Goal: Transaction & Acquisition: Download file/media

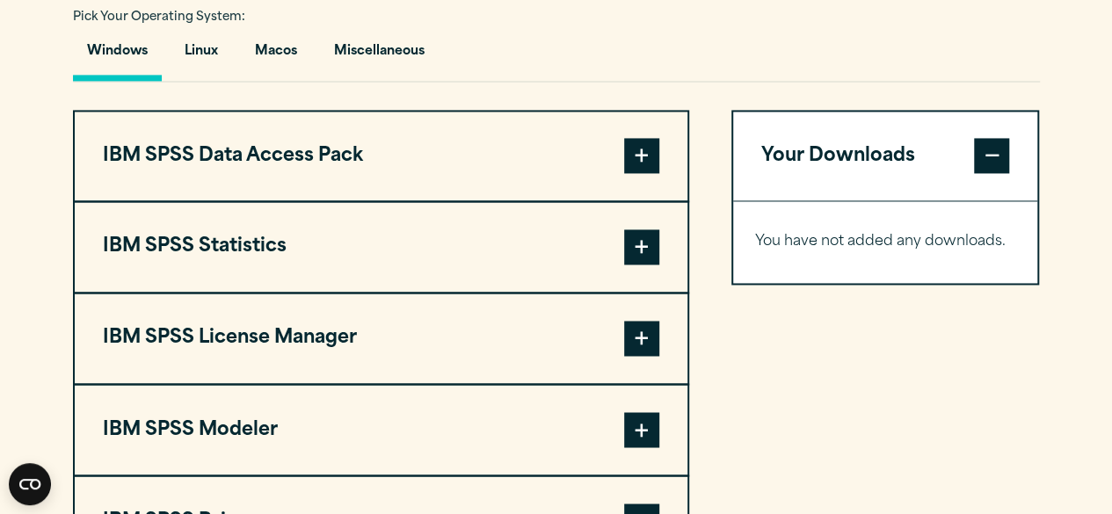
scroll to position [1295, 0]
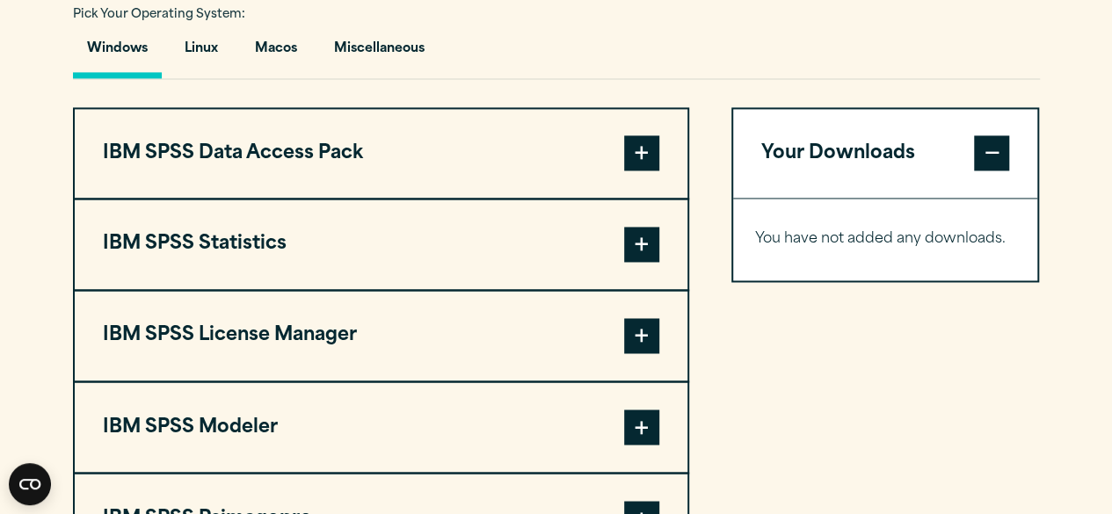
click at [644, 224] on button "IBM SPSS Statistics" at bounding box center [381, 245] width 613 height 90
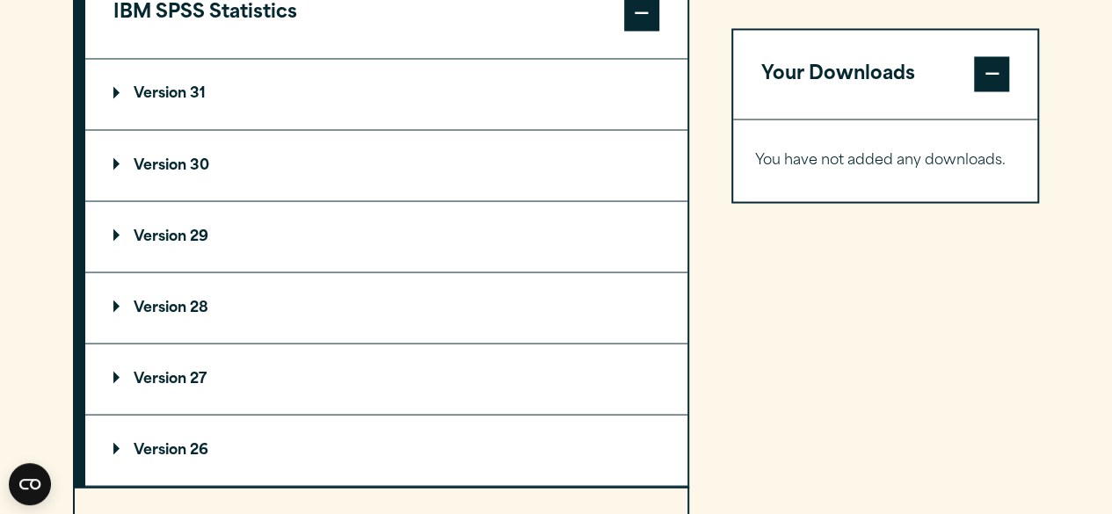
scroll to position [1522, 0]
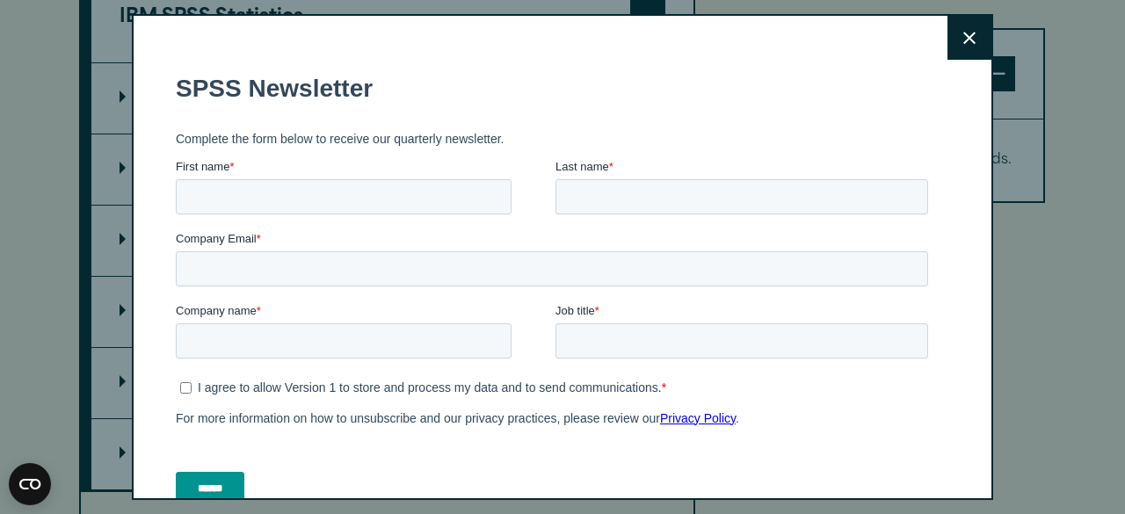
click at [134, 97] on div "Search for: Submit Site Search Part of Open Site Search Open Site Menu Close" at bounding box center [562, 62] width 1125 height 3169
click at [957, 27] on button "Close" at bounding box center [970, 38] width 44 height 44
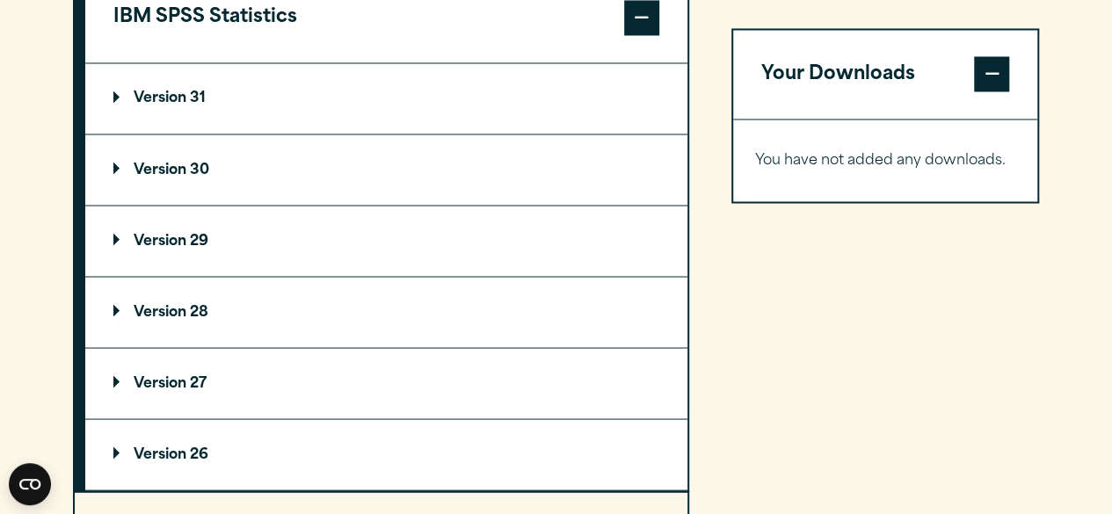
click at [115, 234] on p "Version 29" at bounding box center [160, 241] width 95 height 14
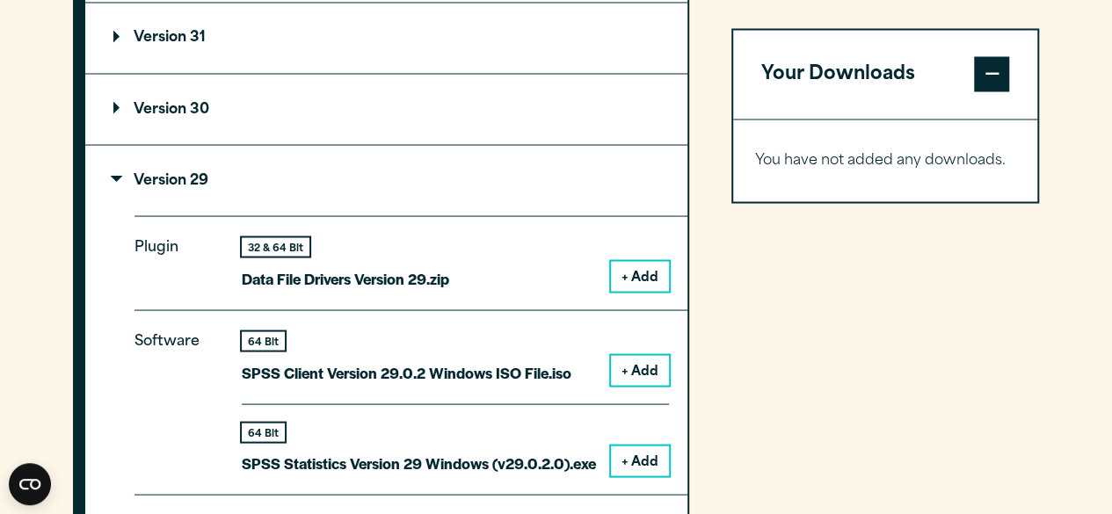
scroll to position [1581, 0]
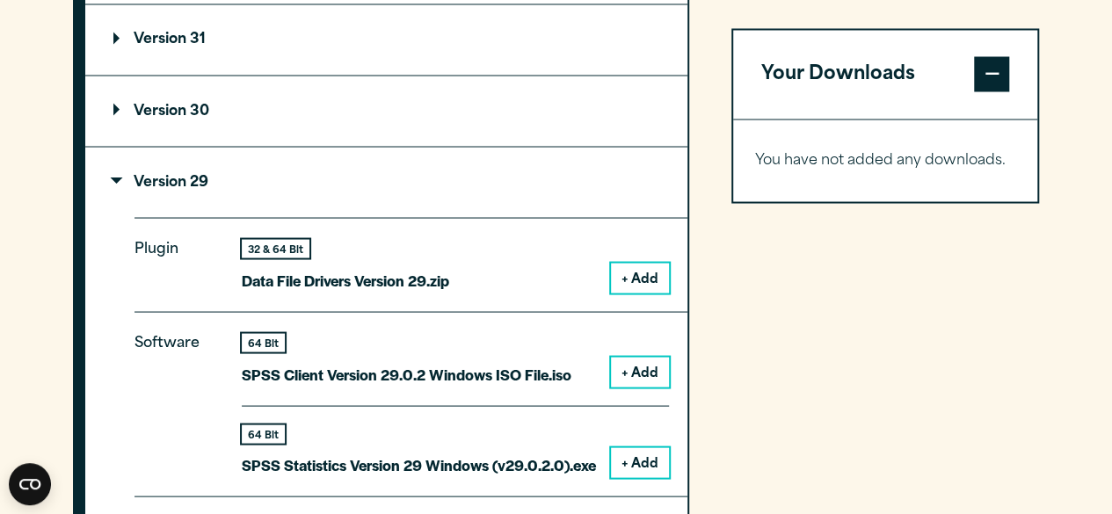
click at [114, 26] on summary "Version 31" at bounding box center [386, 39] width 602 height 70
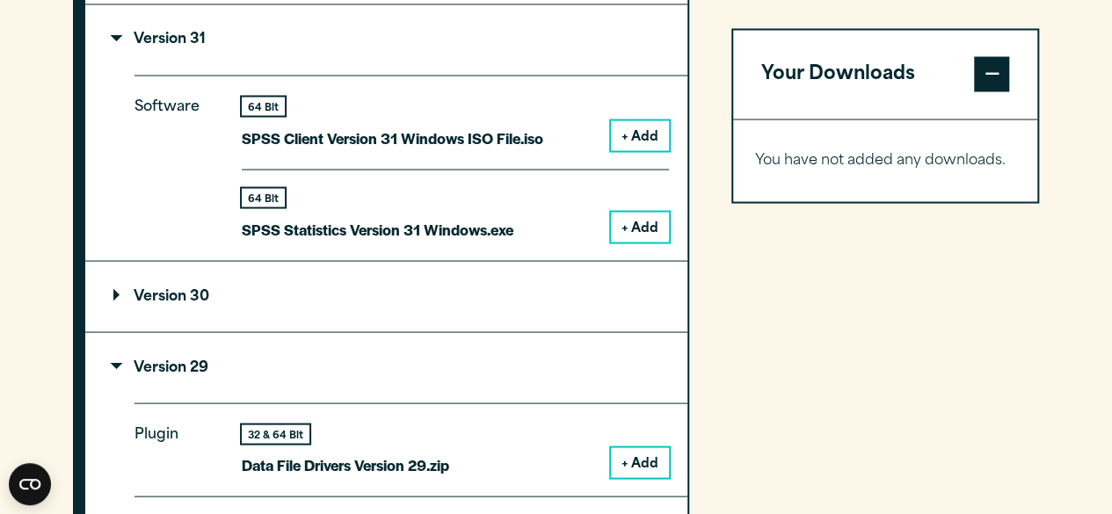
click at [637, 222] on button "+ Add" at bounding box center [640, 227] width 58 height 30
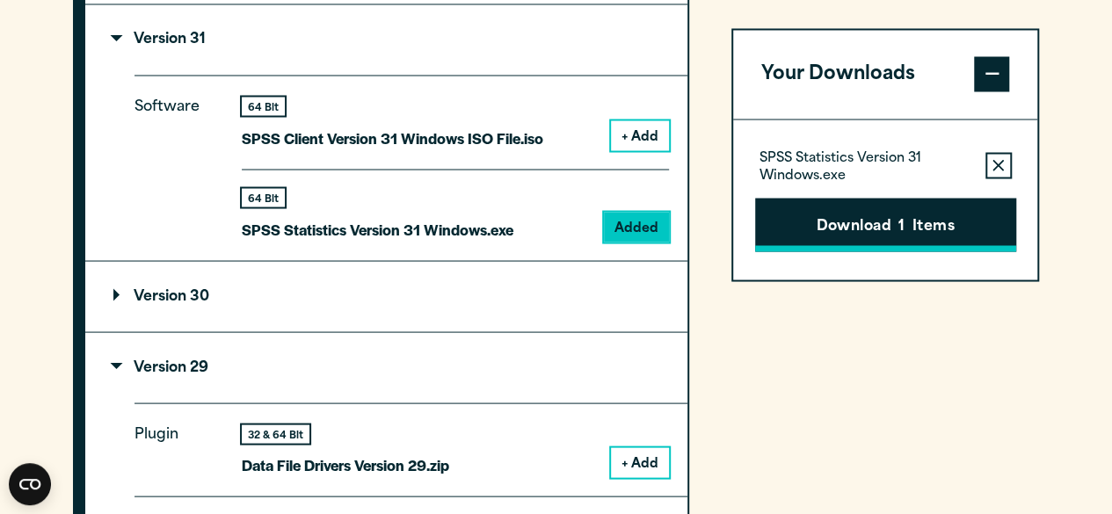
click at [804, 221] on button "Download 1 Items" at bounding box center [885, 225] width 261 height 55
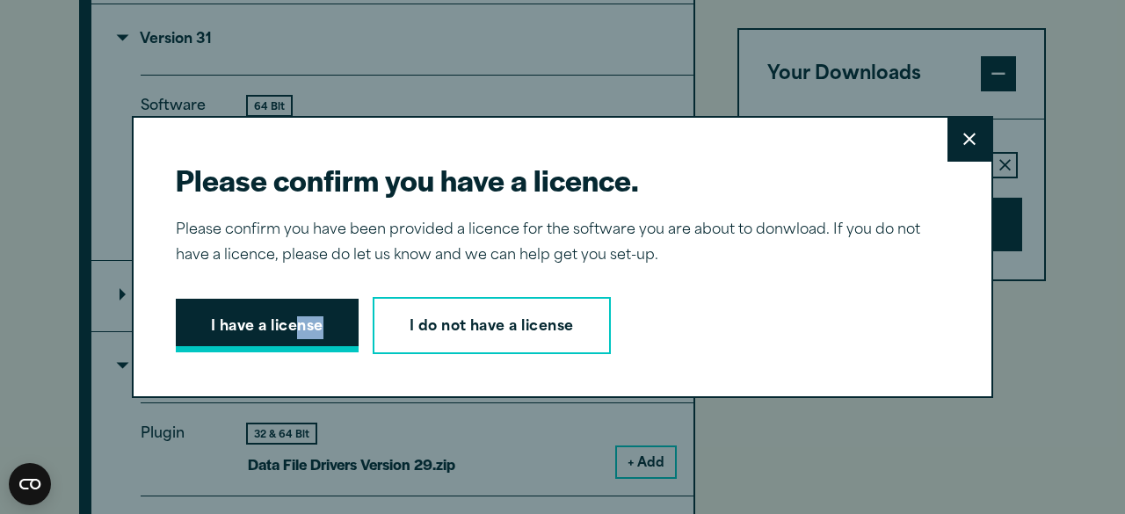
drag, startPoint x: 302, startPoint y: 361, endPoint x: 294, endPoint y: 334, distance: 28.6
click at [294, 334] on div "Please confirm you have a licence. Close Please confirm you have been provided …" at bounding box center [563, 257] width 862 height 283
click at [294, 334] on button "I have a license" at bounding box center [267, 326] width 183 height 55
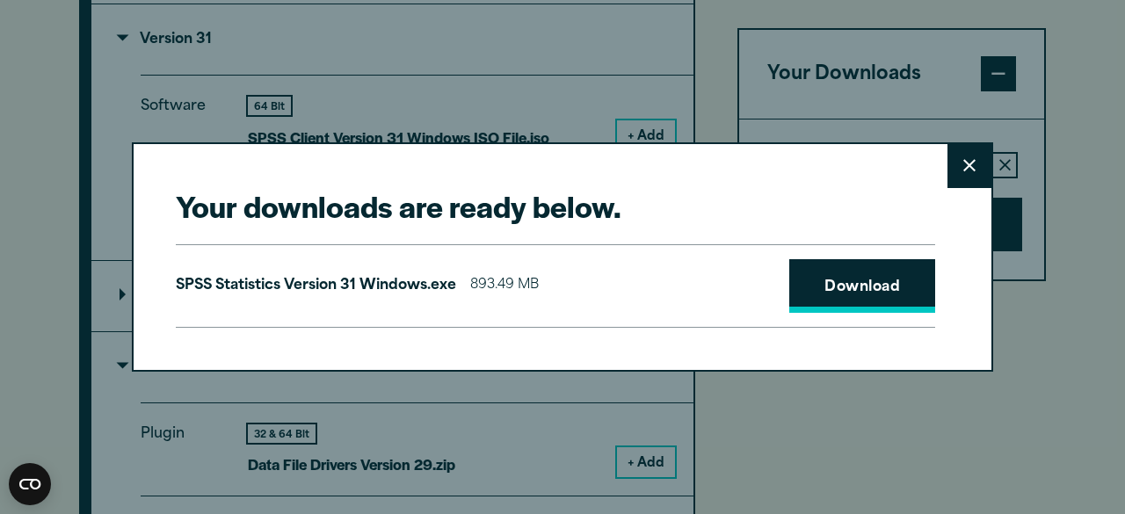
click at [797, 286] on link "Download" at bounding box center [862, 286] width 146 height 55
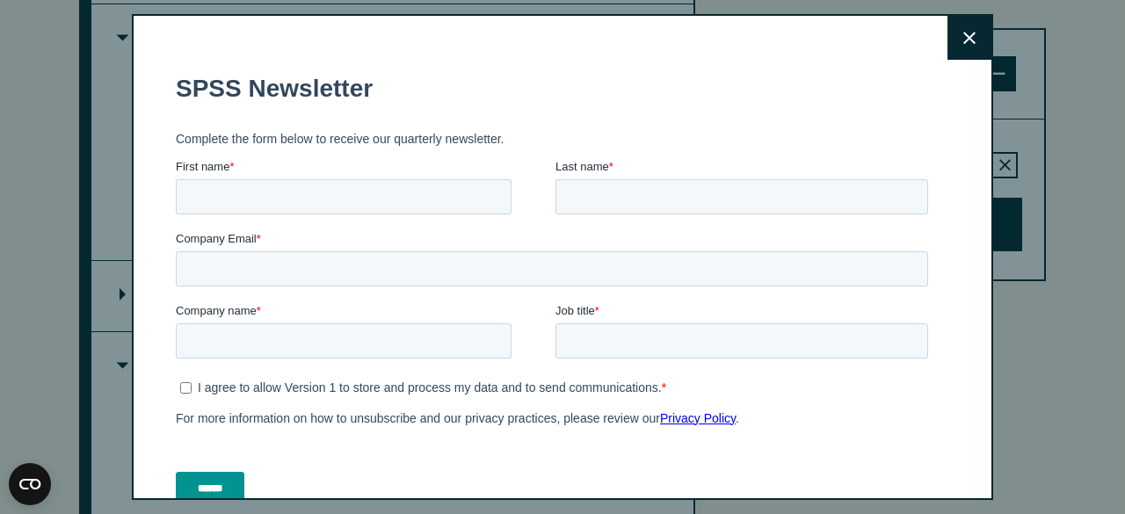
click at [948, 40] on button "Close" at bounding box center [970, 38] width 44 height 44
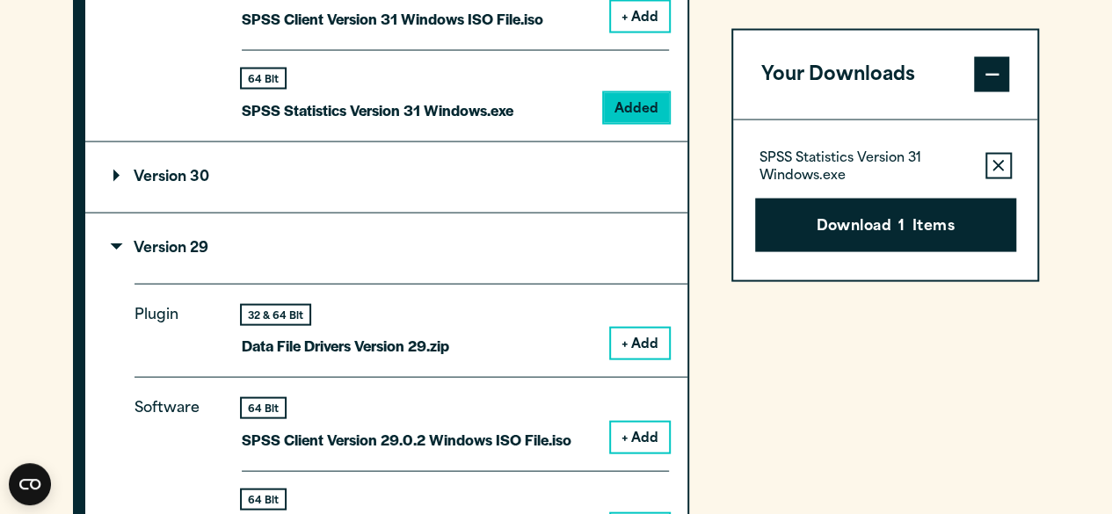
scroll to position [1705, 0]
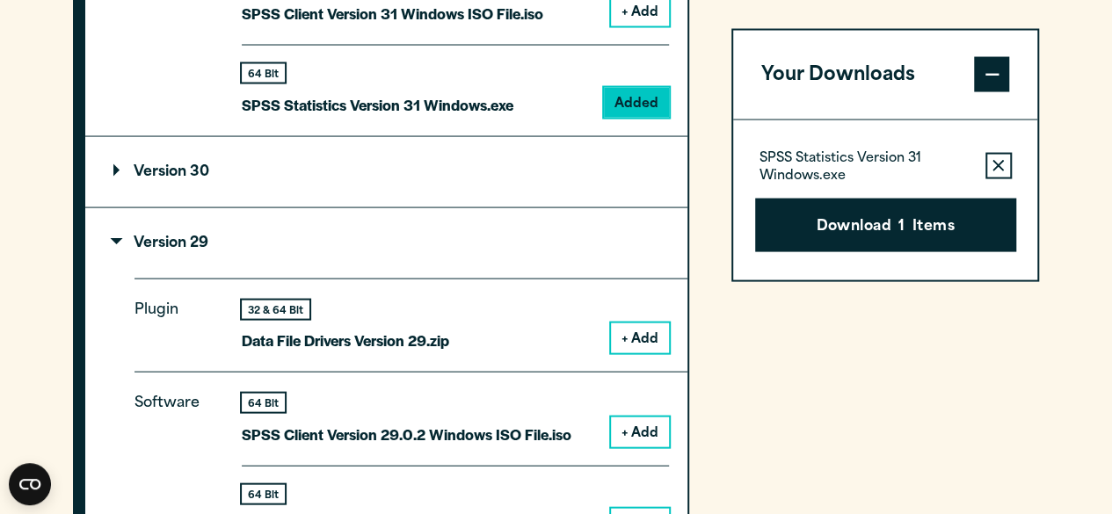
click at [111, 229] on summary "Version 29" at bounding box center [386, 243] width 602 height 70
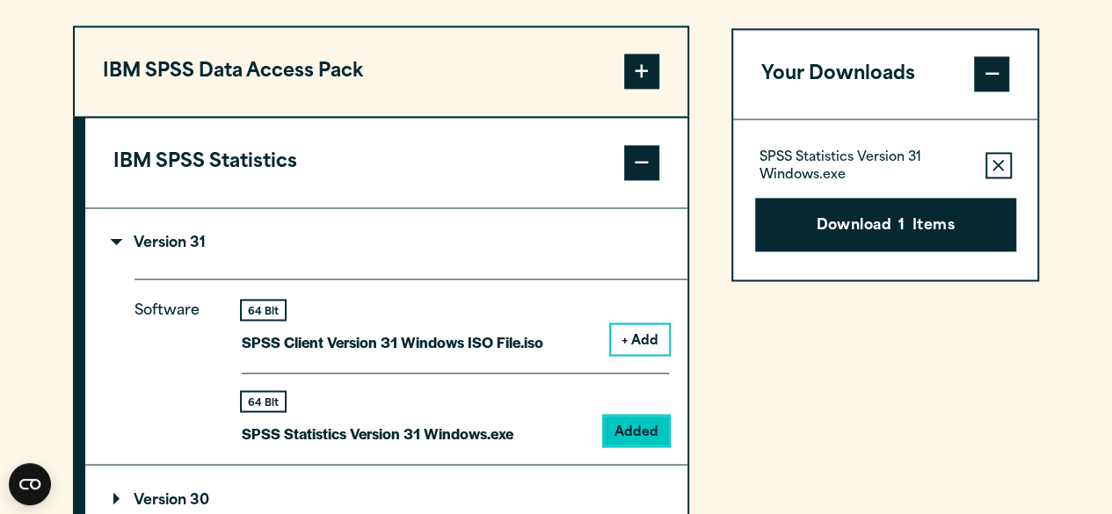
scroll to position [1376, 0]
click at [1062, 142] on section "Select your software downloads Use the table below to find and navigate to your…" at bounding box center [556, 472] width 1112 height 1546
